Goal: Register for event/course

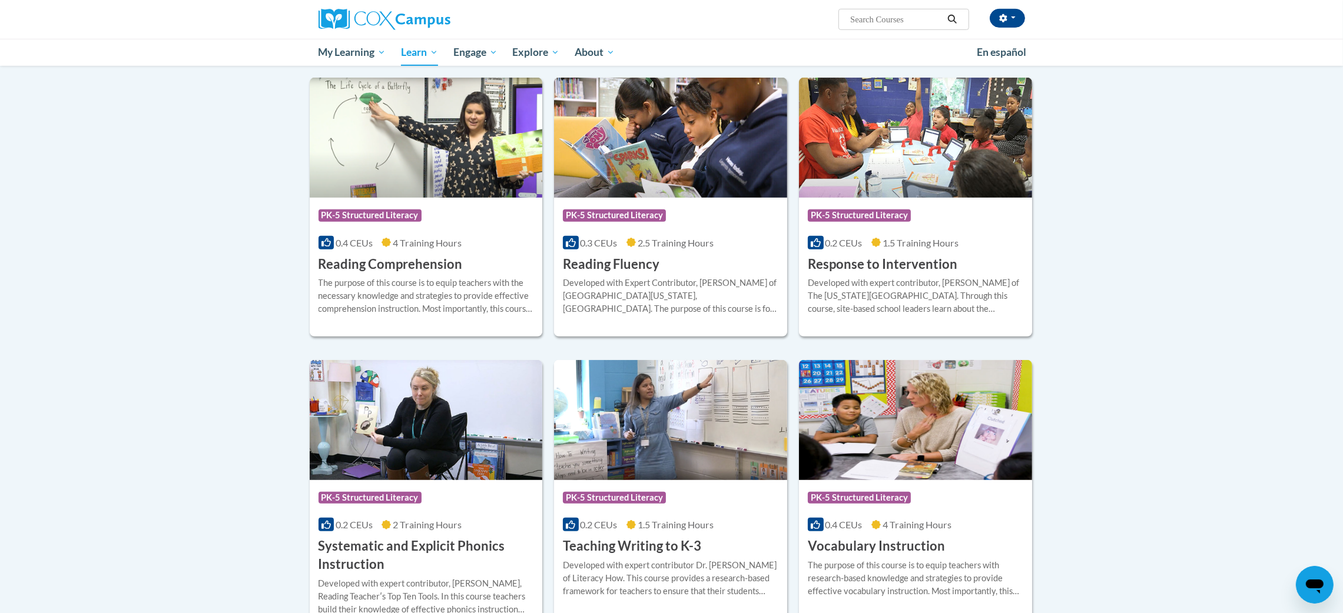
scroll to position [976, 0]
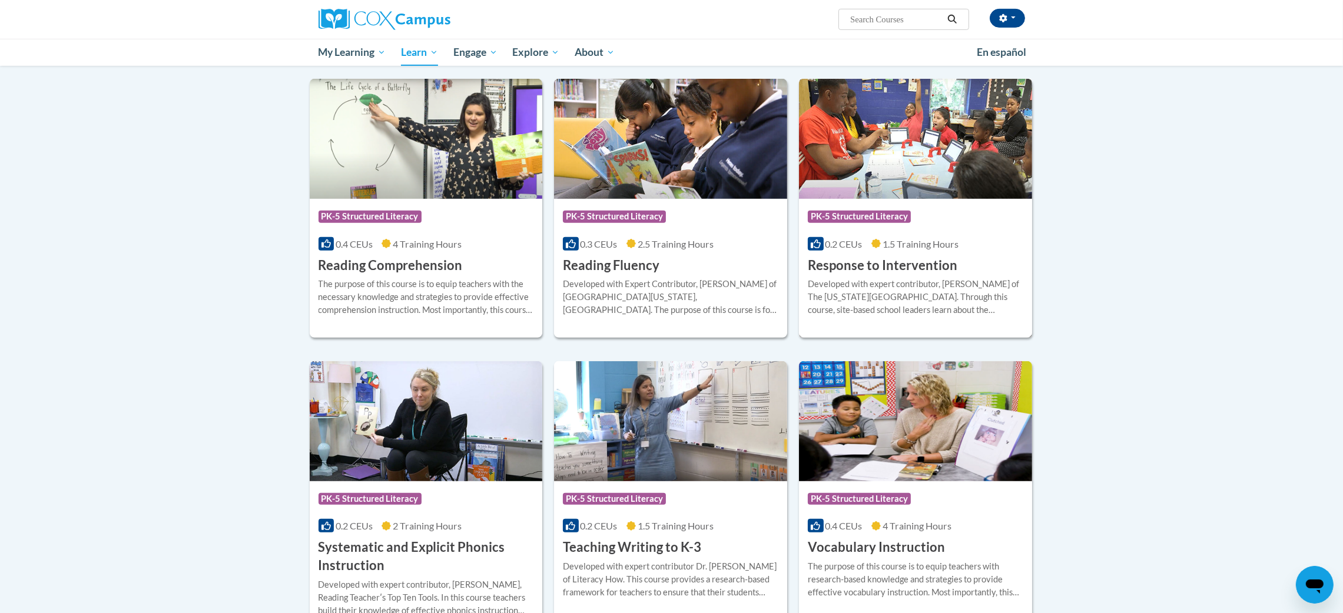
click at [864, 268] on h3 "Response to Intervention" at bounding box center [883, 266] width 150 height 18
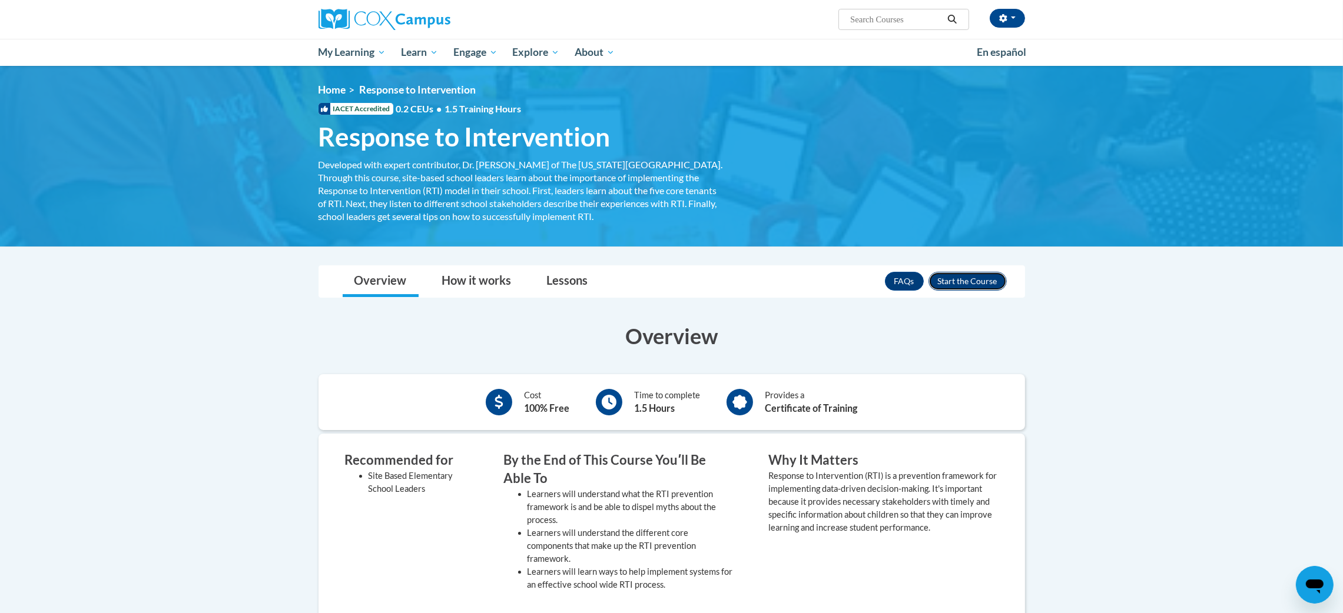
click at [964, 276] on button "Enroll" at bounding box center [967, 281] width 78 height 19
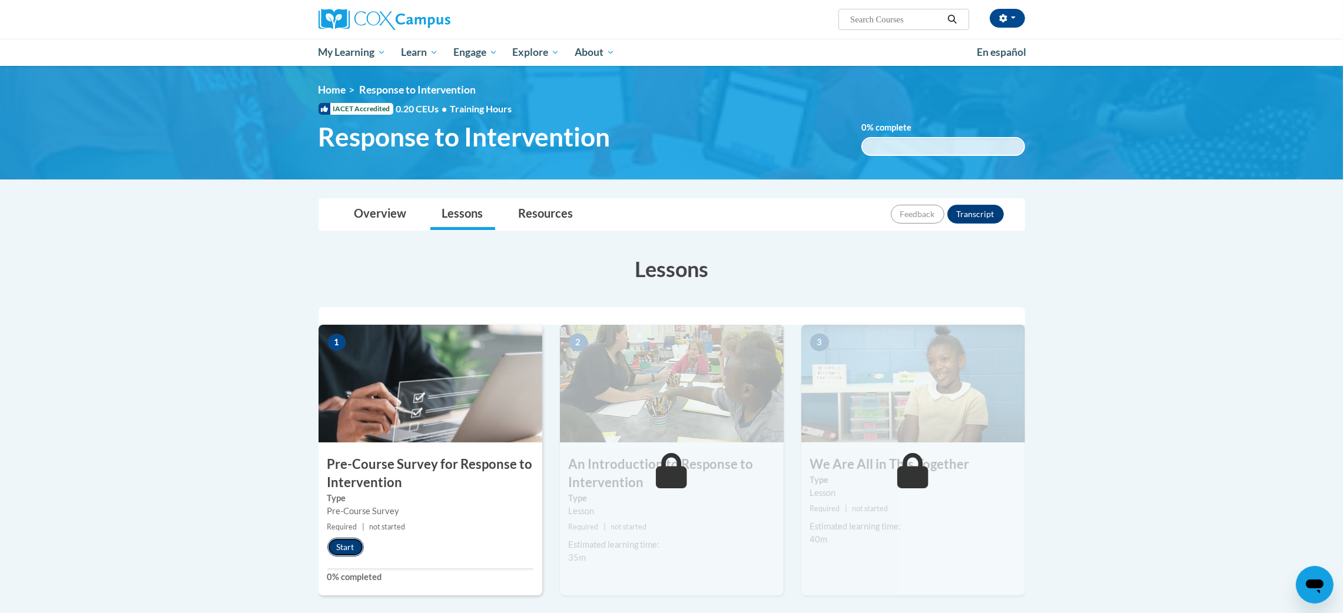
click at [352, 551] on button "Start" at bounding box center [345, 547] width 37 height 19
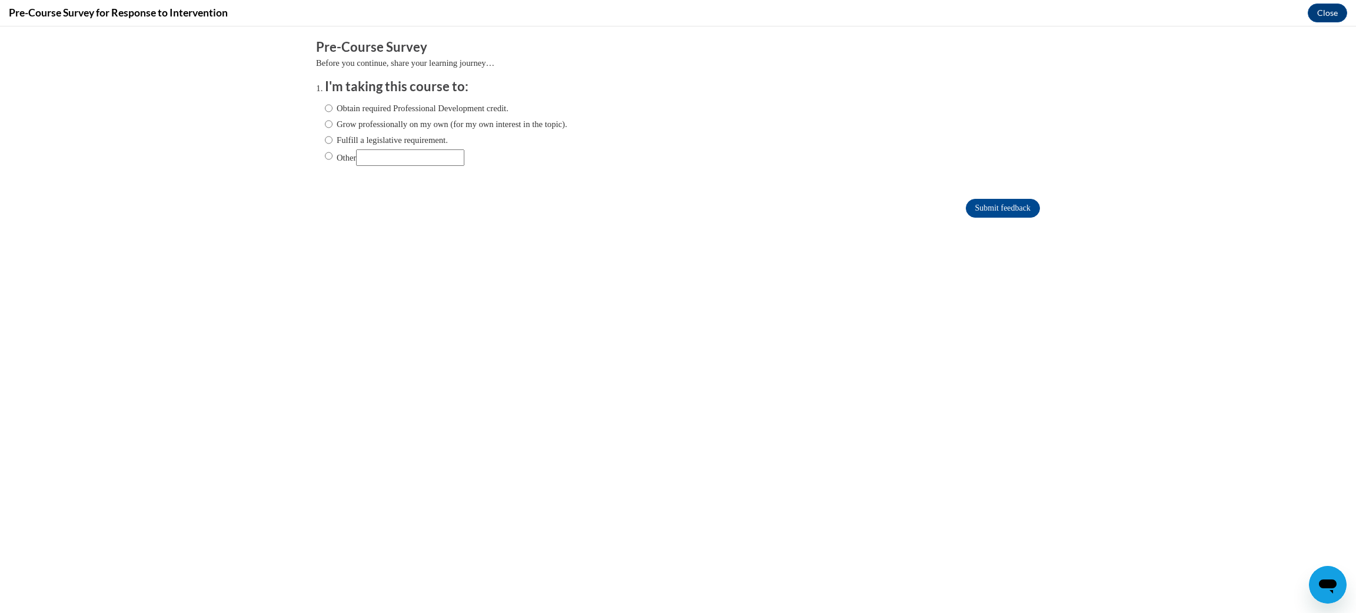
click at [325, 137] on label "Fulfill a legislative requirement." at bounding box center [386, 140] width 123 height 13
click at [325, 137] on input "Fulfill a legislative requirement." at bounding box center [329, 140] width 8 height 13
radio input "true"
click at [966, 201] on input "Submit feedback" at bounding box center [1003, 208] width 74 height 19
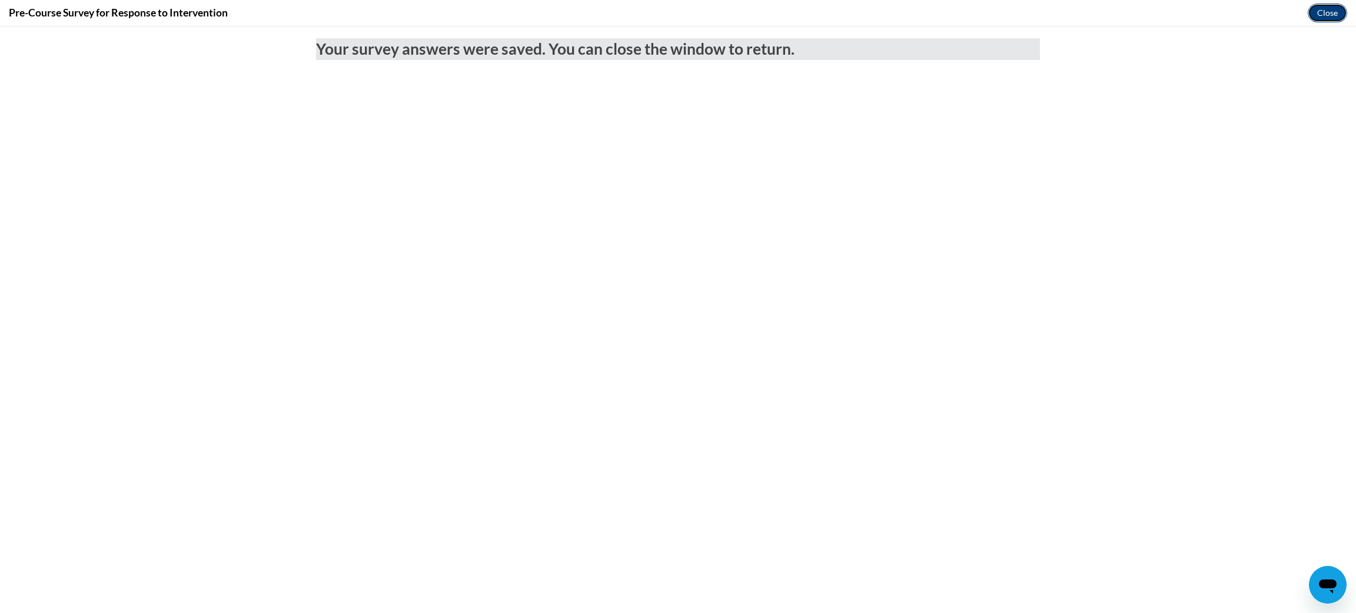
click at [1342, 9] on button "Close" at bounding box center [1327, 13] width 39 height 19
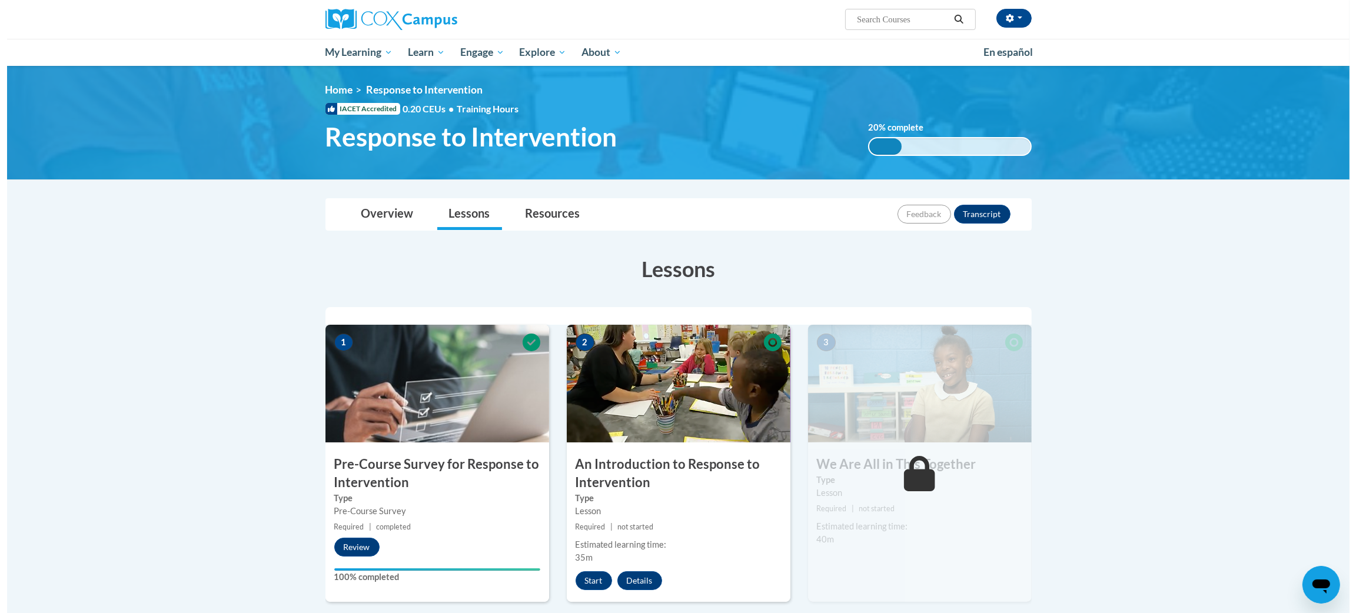
scroll to position [70, 0]
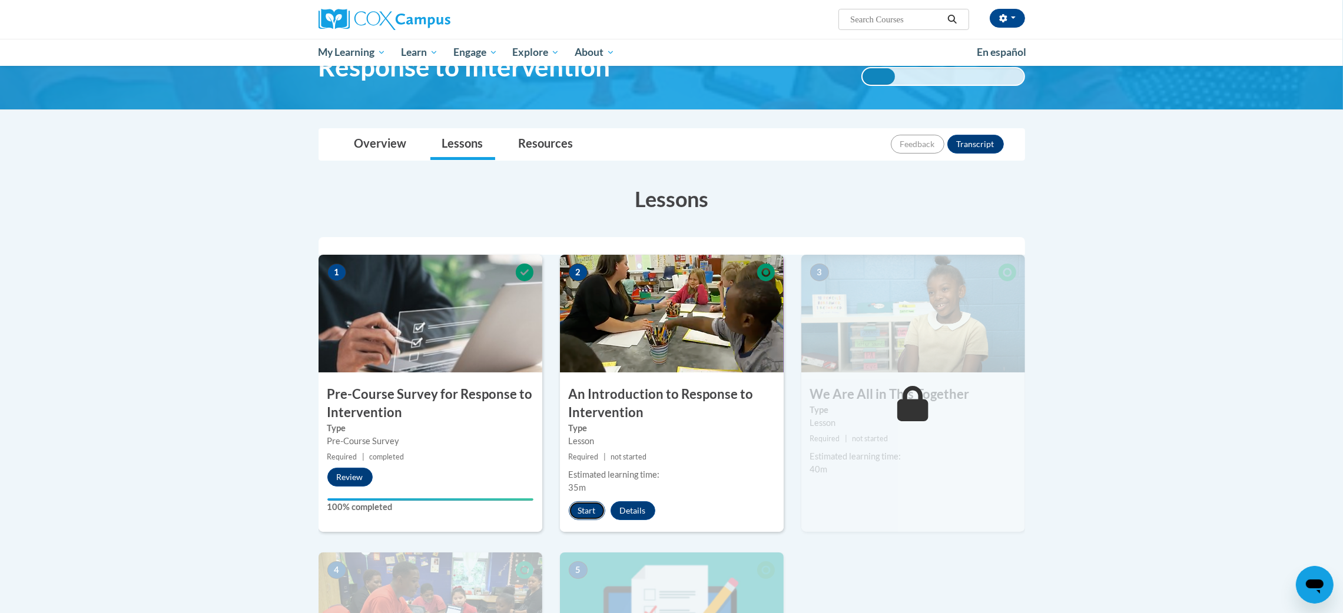
click at [594, 508] on button "Start" at bounding box center [587, 511] width 37 height 19
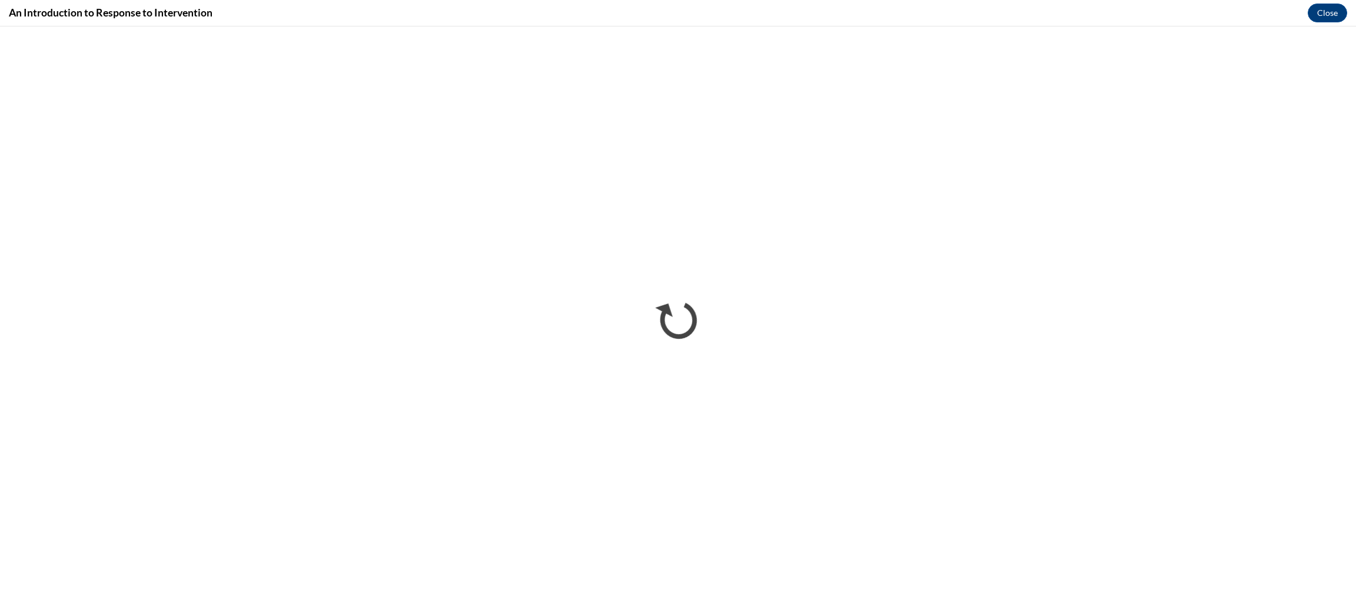
scroll to position [0, 0]
